Goal: Task Accomplishment & Management: Use online tool/utility

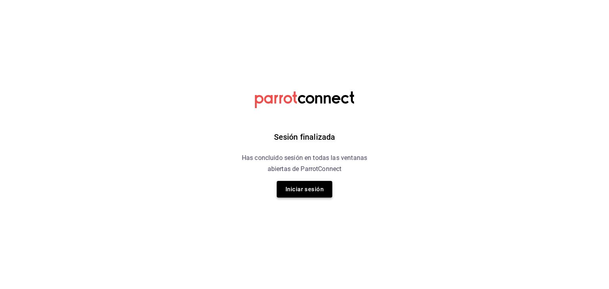
click at [317, 192] on button "Iniciar sesión" at bounding box center [304, 189] width 55 height 17
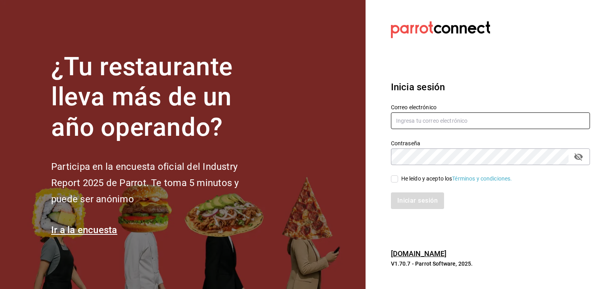
type input "ALFONSO.TADEO@GRUPOCOSTENO.COM"
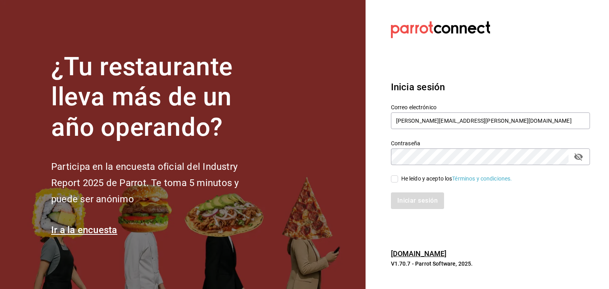
click at [399, 181] on span "He leído y acepto los Términos y condiciones." at bounding box center [455, 179] width 114 height 8
click at [398, 181] on input "He leído y acepto los Términos y condiciones." at bounding box center [394, 179] width 7 height 7
checkbox input "true"
click at [407, 202] on button "Iniciar sesión" at bounding box center [418, 201] width 54 height 17
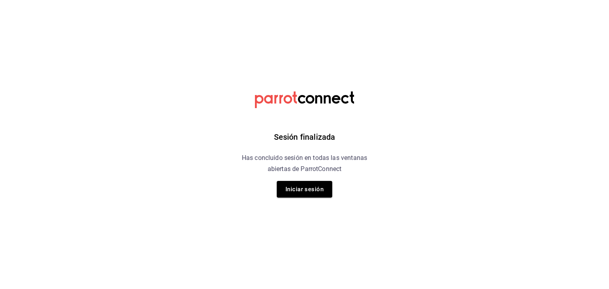
click at [191, 0] on html "Sesión finalizada Has concluido sesión en todas las ventanas abiertas de Parrot…" at bounding box center [304, 0] width 609 height 0
click at [327, 186] on button "Iniciar sesión" at bounding box center [304, 189] width 55 height 17
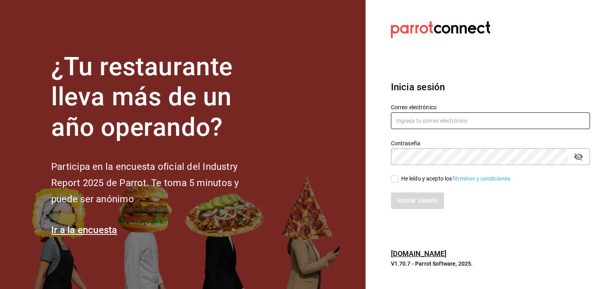
type input "ALFONSO.TADEO@GRUPOCOSTENO.COM"
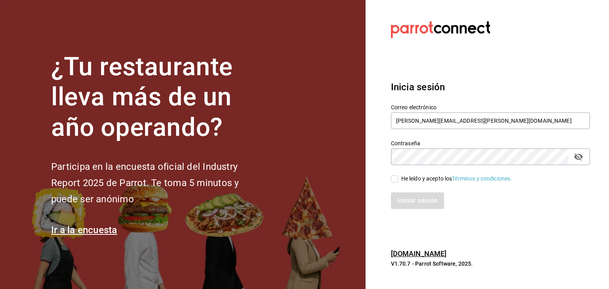
click at [393, 181] on input "He leído y acepto los Términos y condiciones." at bounding box center [394, 179] width 7 height 7
checkbox input "true"
click at [409, 197] on button "Iniciar sesión" at bounding box center [418, 201] width 54 height 17
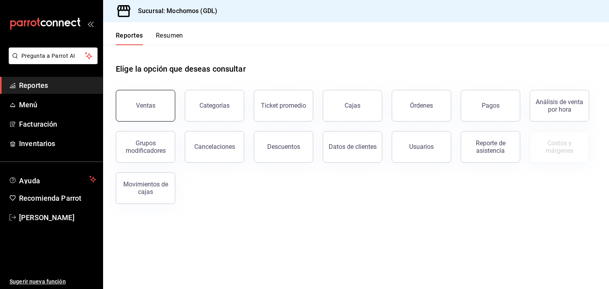
click at [126, 107] on button "Ventas" at bounding box center [145, 106] width 59 height 32
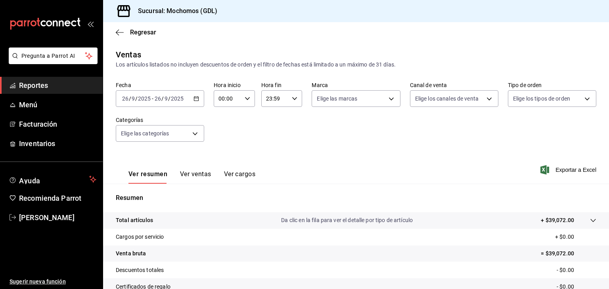
click at [195, 100] on icon "button" at bounding box center [196, 99] width 6 height 6
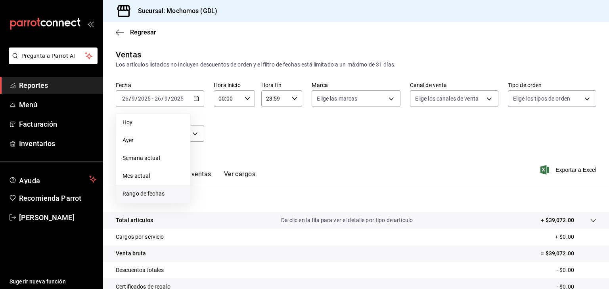
click at [158, 191] on span "Rango de fechas" at bounding box center [152, 194] width 61 height 8
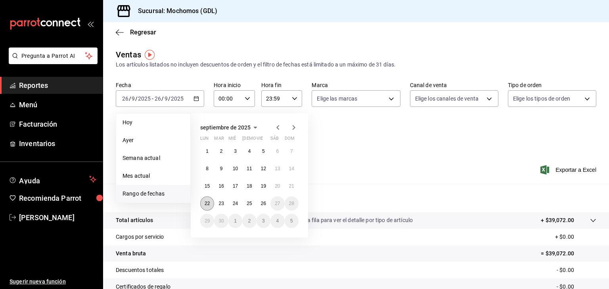
click at [207, 203] on abbr "22" at bounding box center [206, 204] width 5 height 6
click at [265, 204] on abbr "26" at bounding box center [263, 204] width 5 height 6
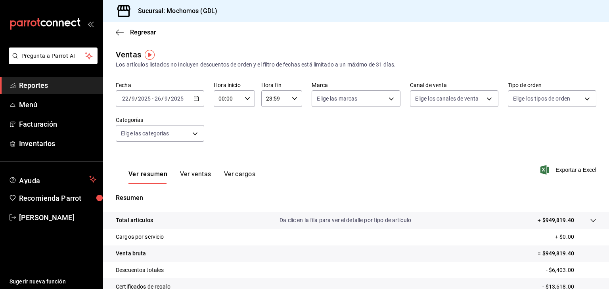
click at [244, 100] on icon "button" at bounding box center [247, 99] width 6 height 6
click at [225, 152] on span "05" at bounding box center [223, 152] width 8 height 6
type input "05:00"
click at [391, 99] on div at bounding box center [304, 144] width 609 height 289
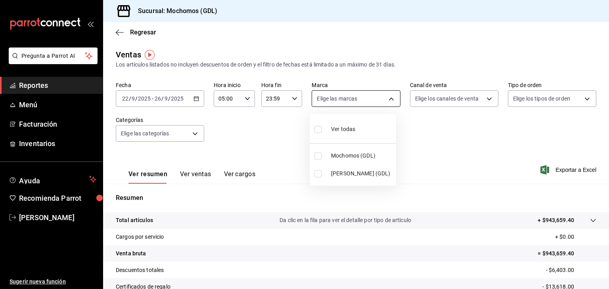
click at [384, 99] on body "Pregunta a Parrot AI Reportes Menú Facturación Inventarios Ayuda Recomienda Par…" at bounding box center [304, 144] width 609 height 289
click at [350, 158] on span "Mochomos (GDL)" at bounding box center [362, 156] width 62 height 8
type input "36c25d4a-7cb0-456c-a434-e981d54830bc"
checkbox input "true"
click at [566, 170] on div at bounding box center [304, 144] width 609 height 289
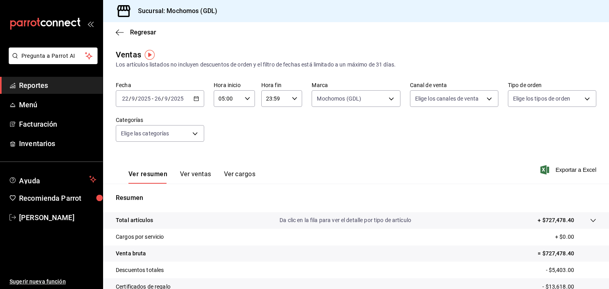
click at [566, 170] on span "Exportar a Excel" at bounding box center [569, 170] width 54 height 10
